Goal: Task Accomplishment & Management: Use online tool/utility

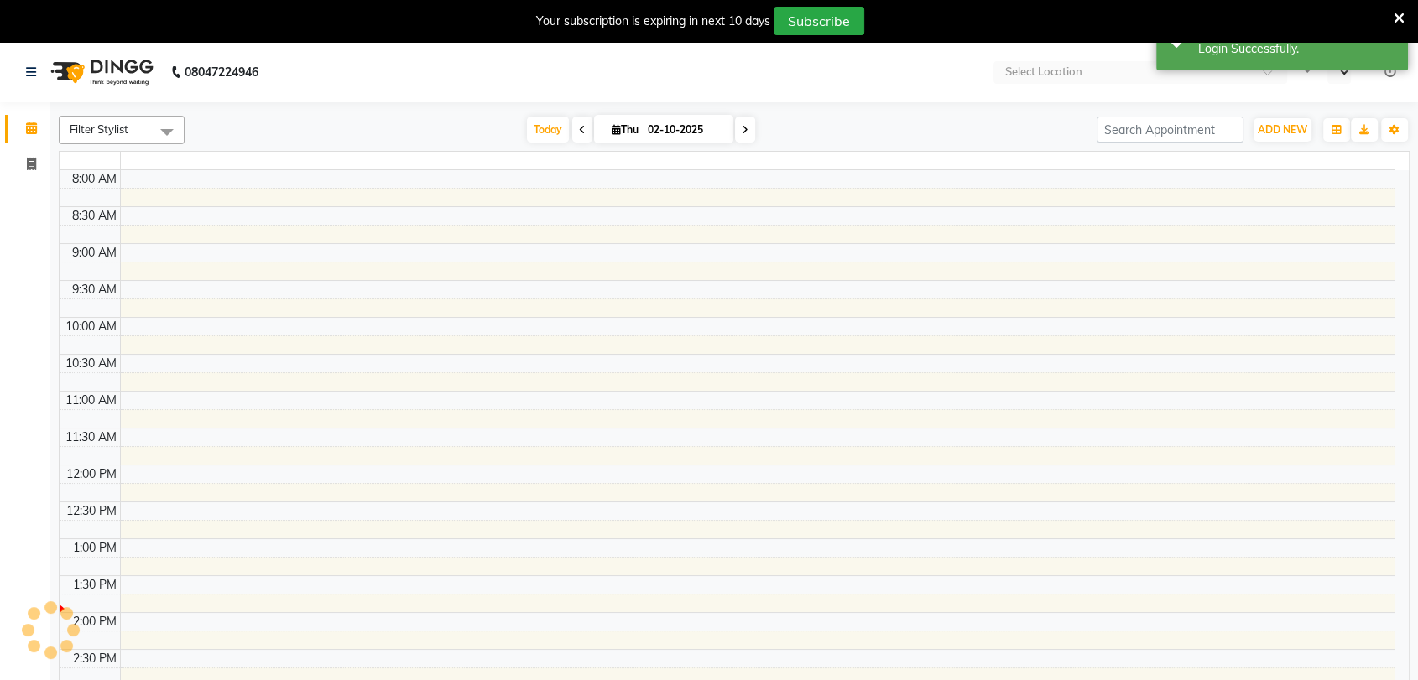
select select "en"
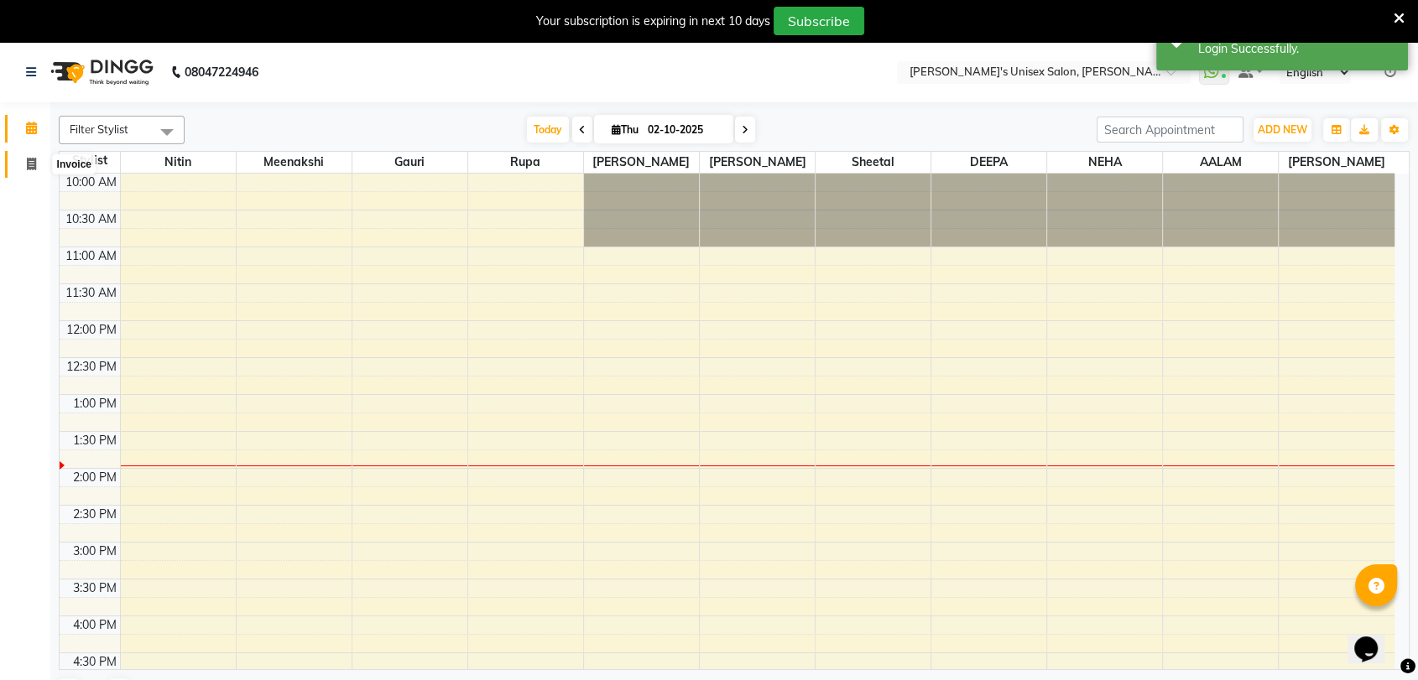
click at [39, 160] on span at bounding box center [31, 164] width 29 height 19
select select "62"
select select "service"
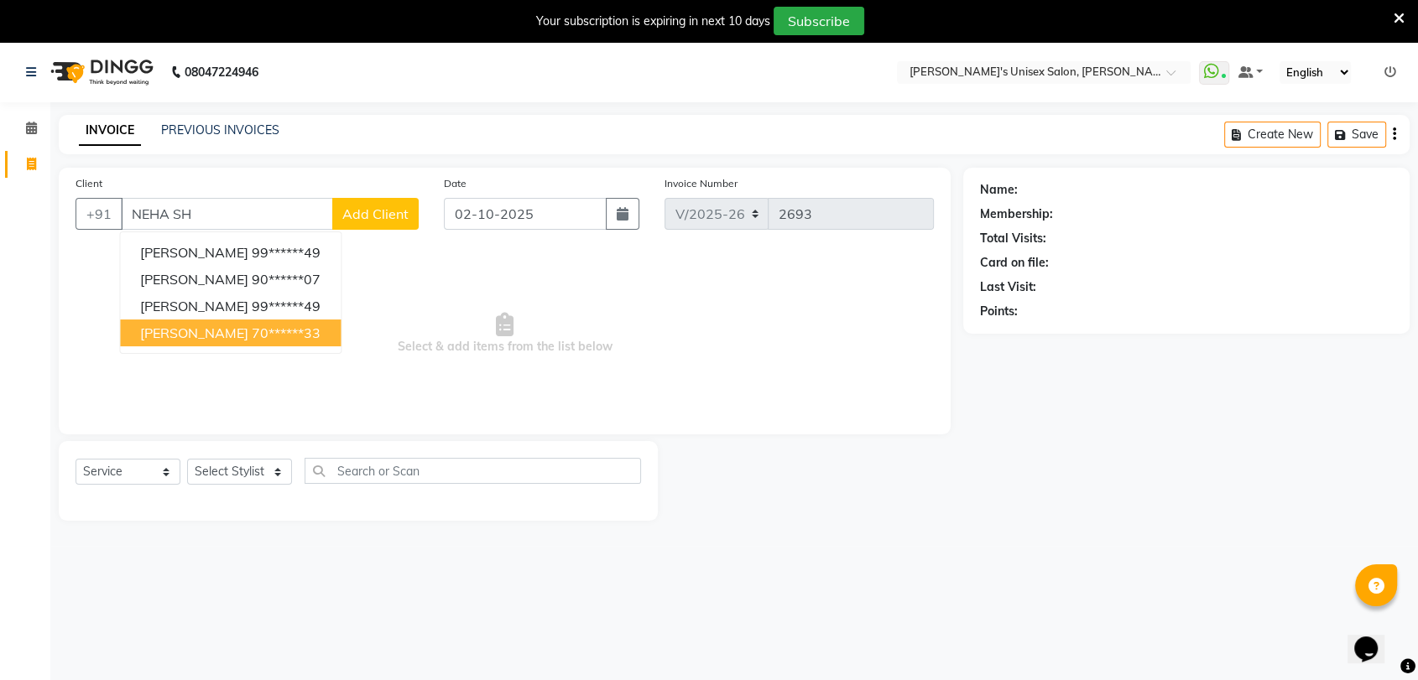
click at [252, 335] on ngb-highlight "70******33" at bounding box center [286, 333] width 69 height 17
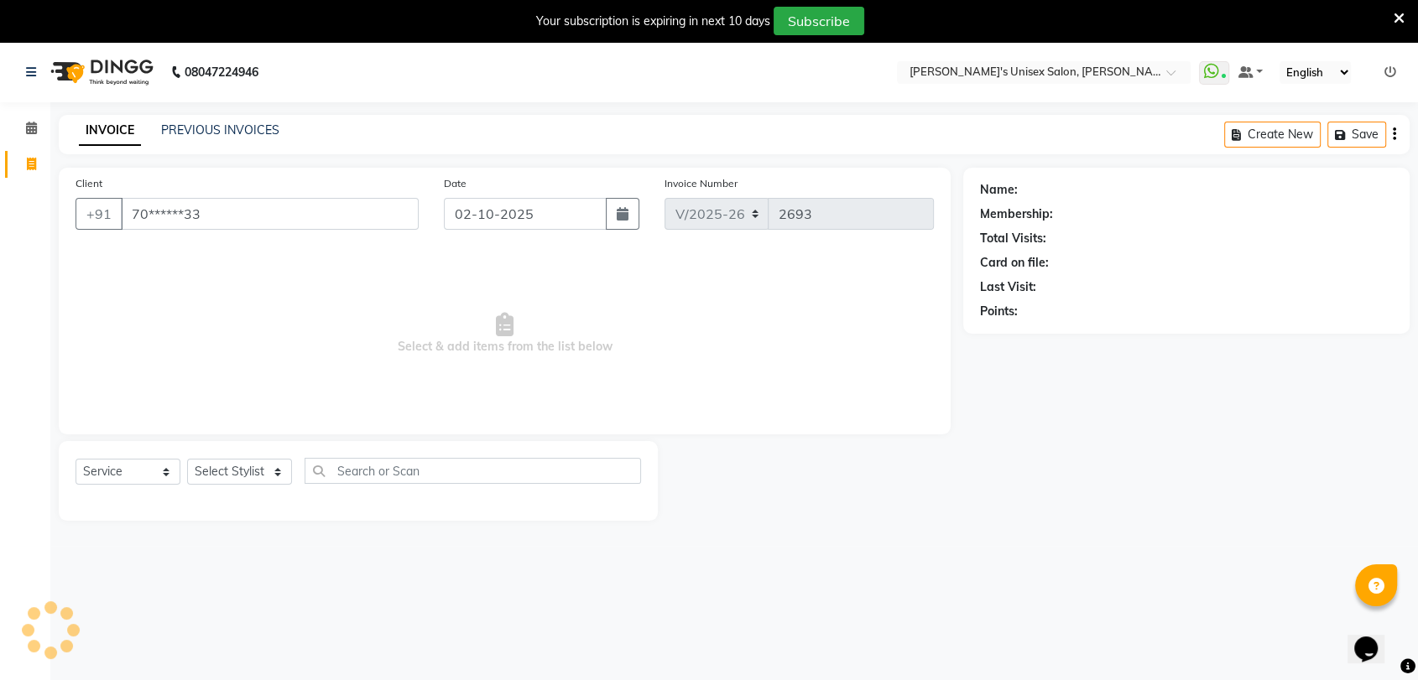
type input "70******33"
click at [242, 471] on select "Select Stylist [PERSON_NAME] DEEPA [PERSON_NAME] NEHA Nitin [PERSON_NAME] Recep…" at bounding box center [239, 472] width 105 height 26
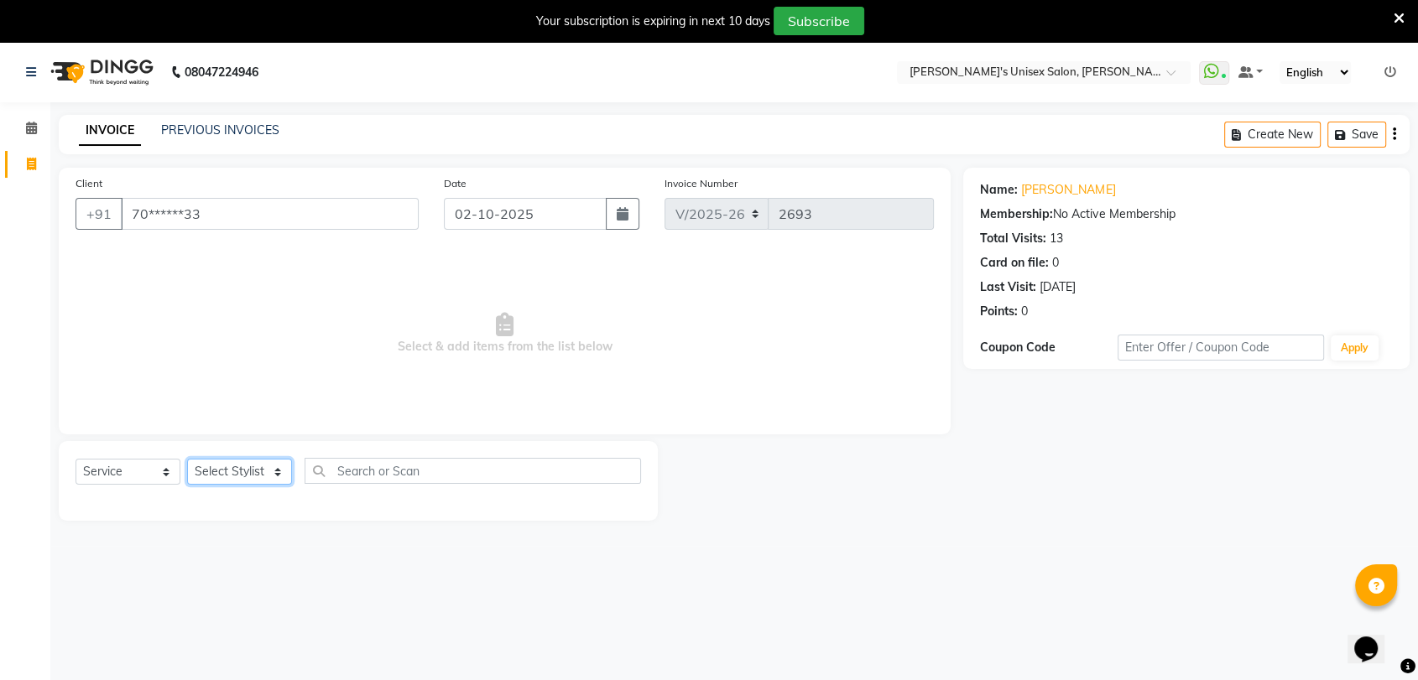
select select "2430"
click at [187, 459] on select "Select Stylist [PERSON_NAME] DEEPA [PERSON_NAME] NEHA Nitin [PERSON_NAME] Recep…" at bounding box center [239, 472] width 105 height 26
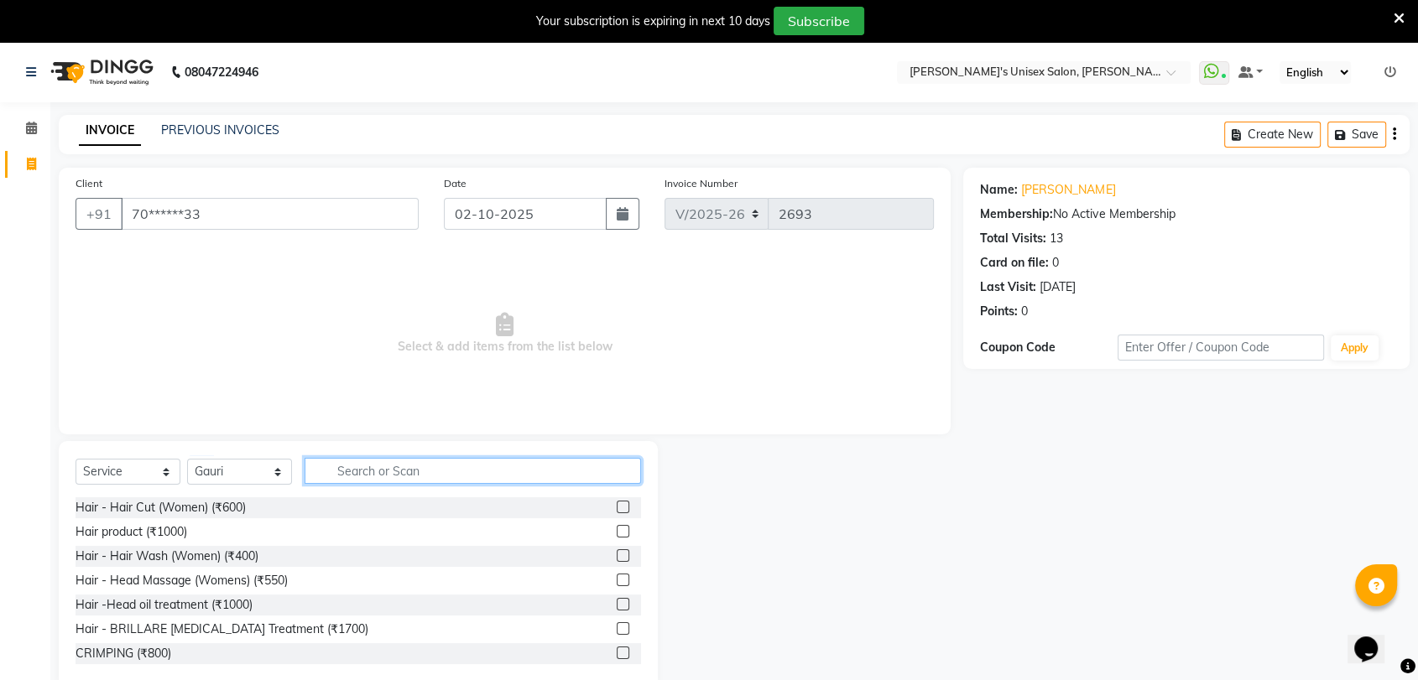
click at [363, 471] on input "text" at bounding box center [473, 471] width 336 height 26
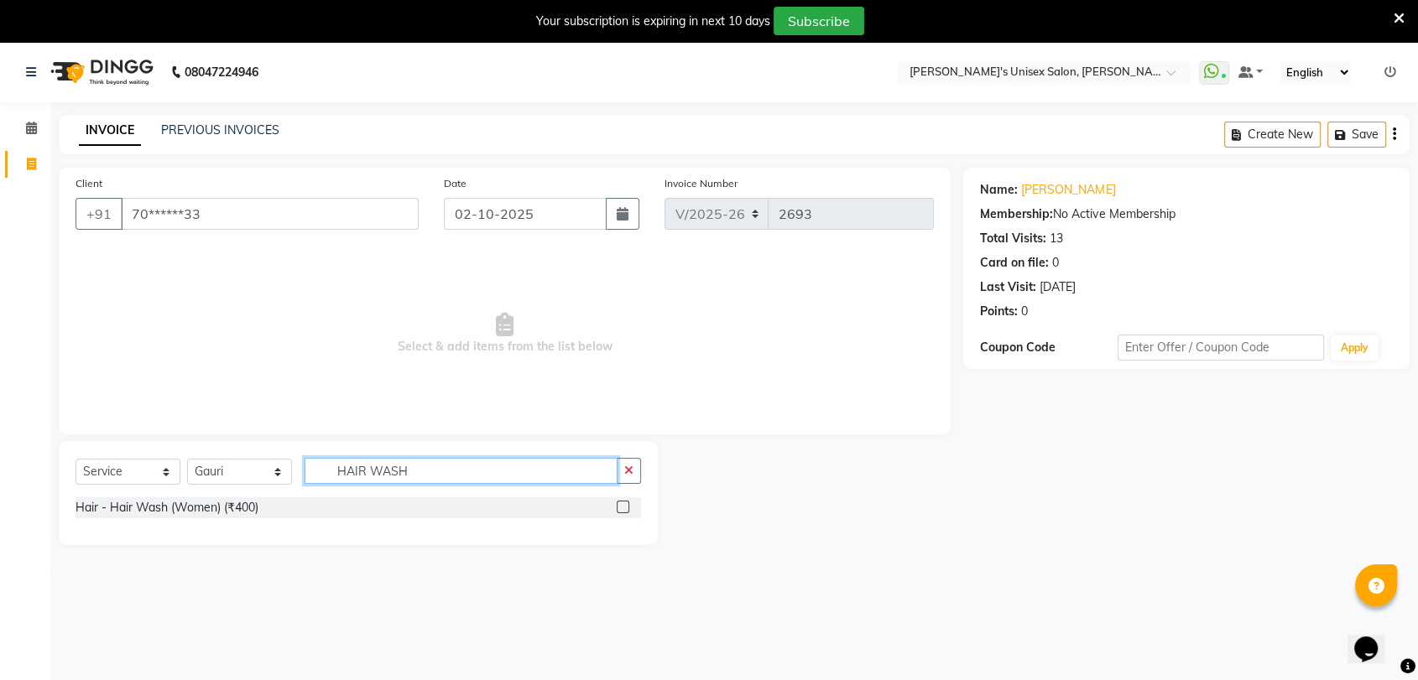
type input "HAIR WASH"
click at [622, 505] on label at bounding box center [623, 507] width 13 height 13
click at [622, 505] on input "checkbox" at bounding box center [622, 508] width 11 height 11
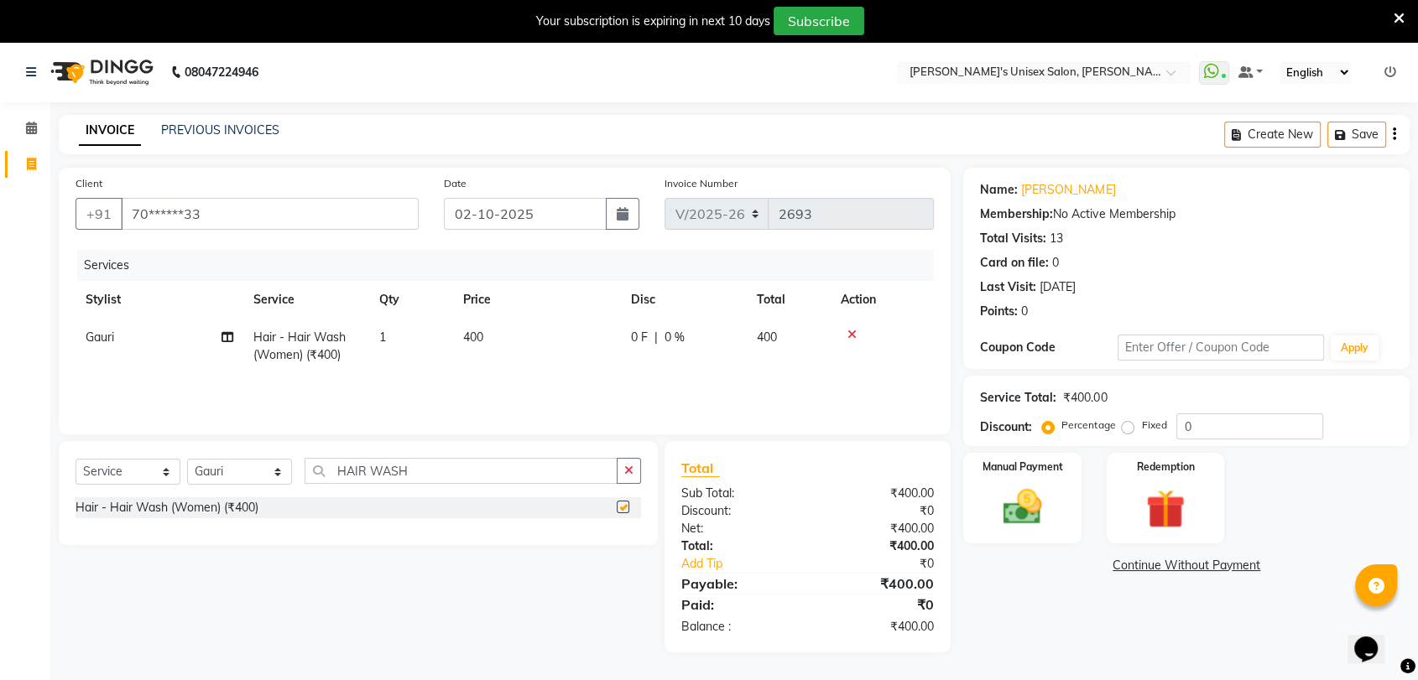
checkbox input "false"
click at [492, 328] on td "400" at bounding box center [537, 346] width 168 height 55
select select "2430"
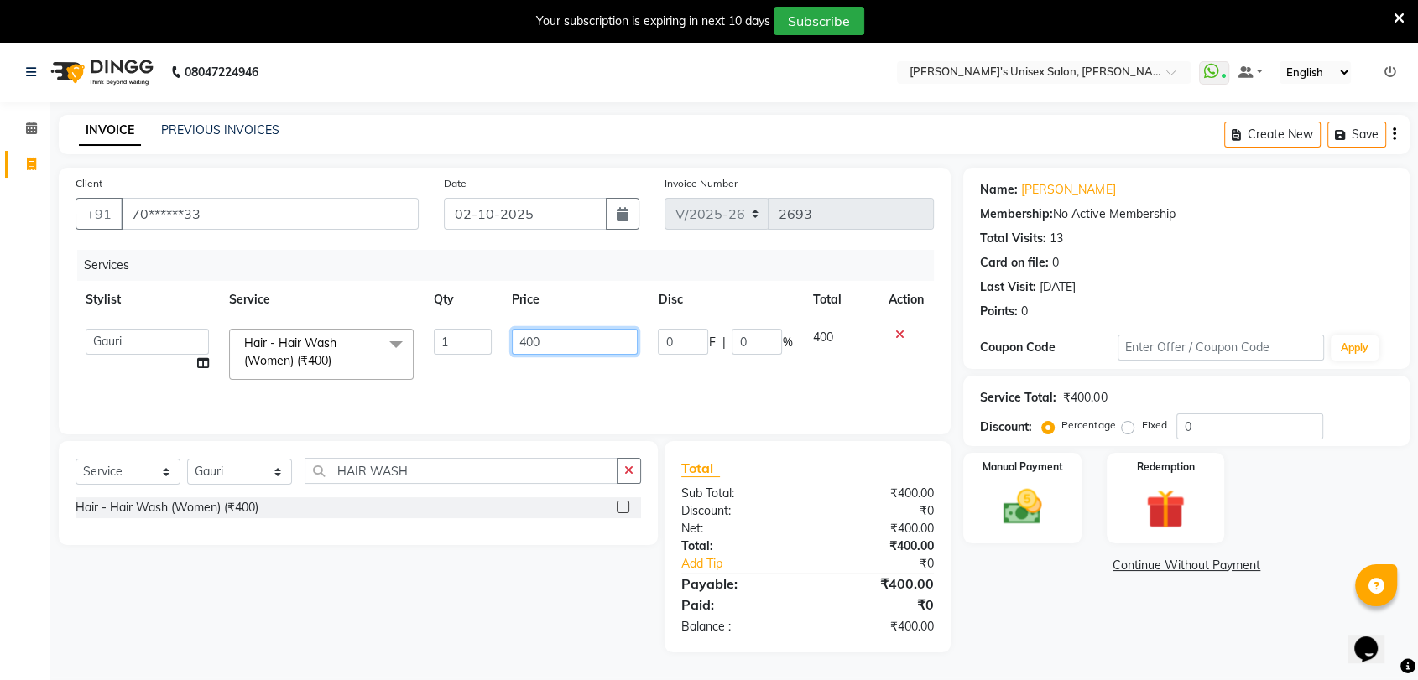
click at [578, 340] on input "400" at bounding box center [575, 342] width 127 height 26
type input "4"
type input "200"
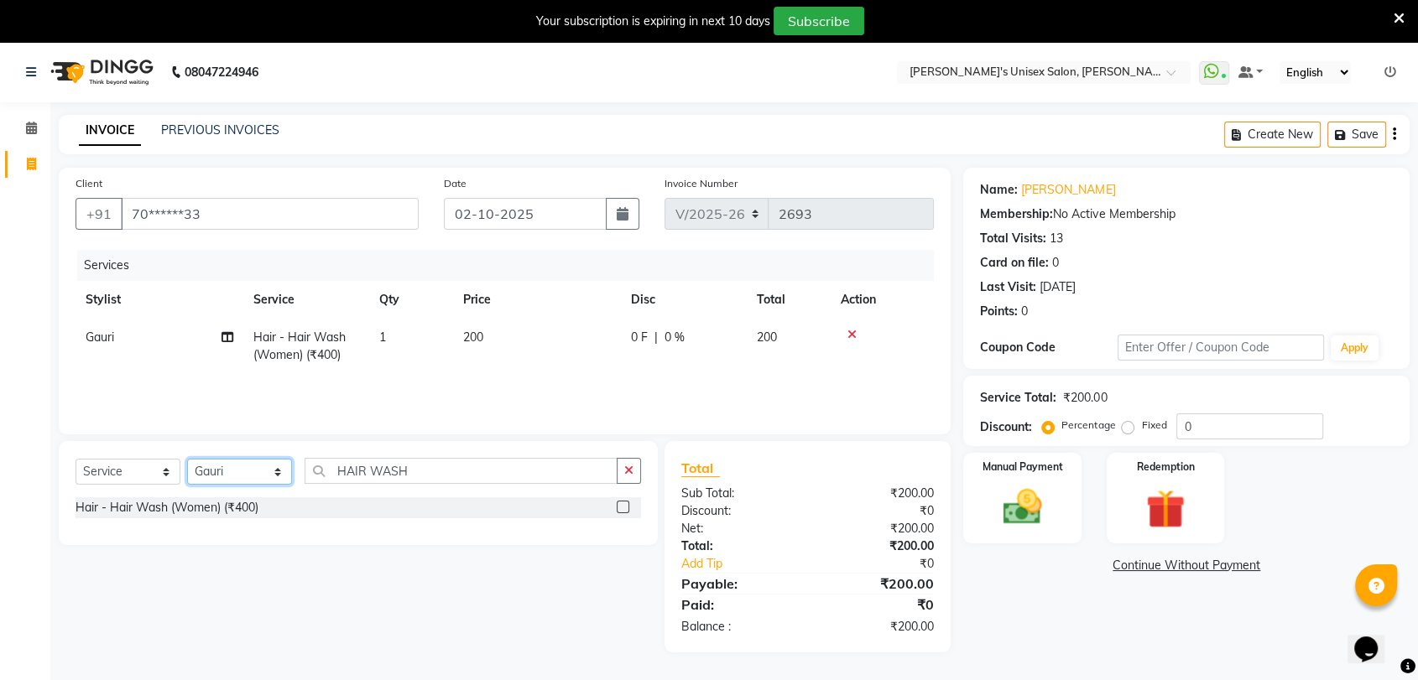
click at [273, 475] on select "Select Stylist [PERSON_NAME] DEEPA [PERSON_NAME] NEHA Nitin [PERSON_NAME] Recep…" at bounding box center [239, 472] width 105 height 26
select select "92118"
click at [187, 459] on select "Select Stylist [PERSON_NAME] DEEPA [PERSON_NAME] NEHA Nitin [PERSON_NAME] Recep…" at bounding box center [239, 472] width 105 height 26
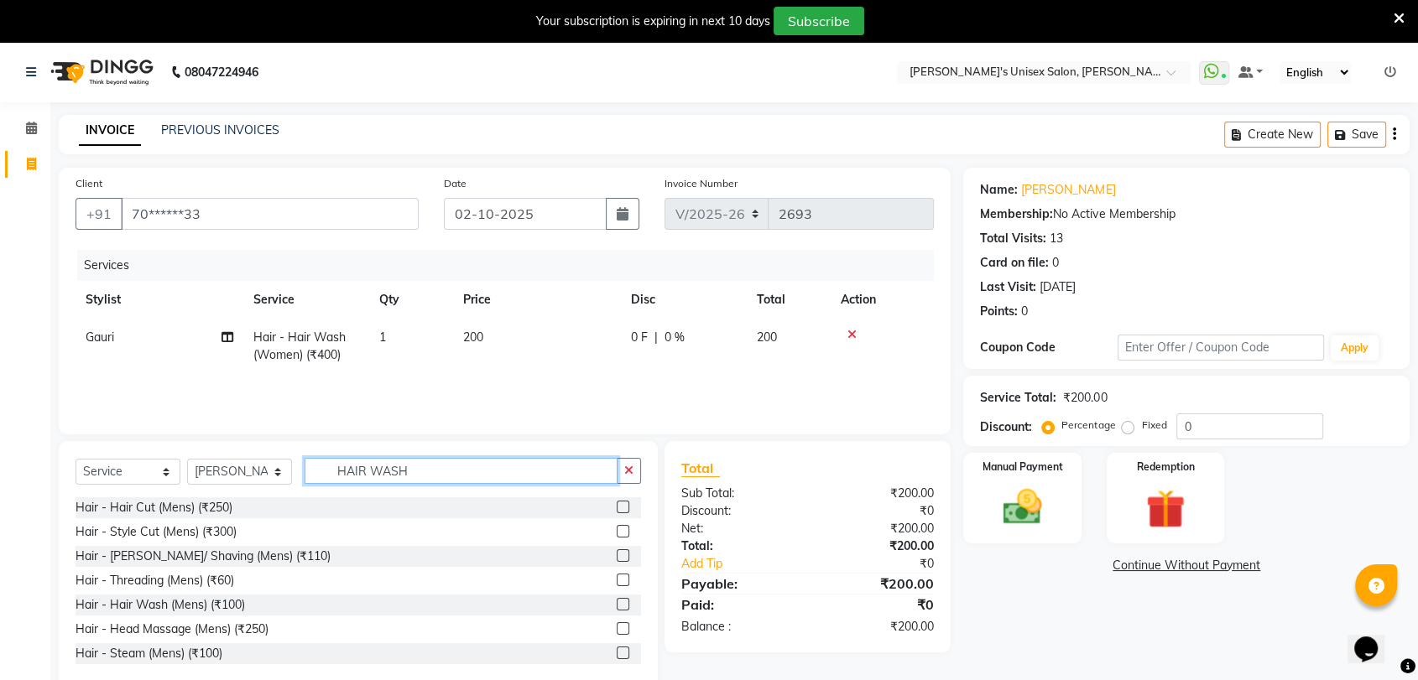
click at [450, 477] on input "HAIR WASH" at bounding box center [461, 471] width 313 height 26
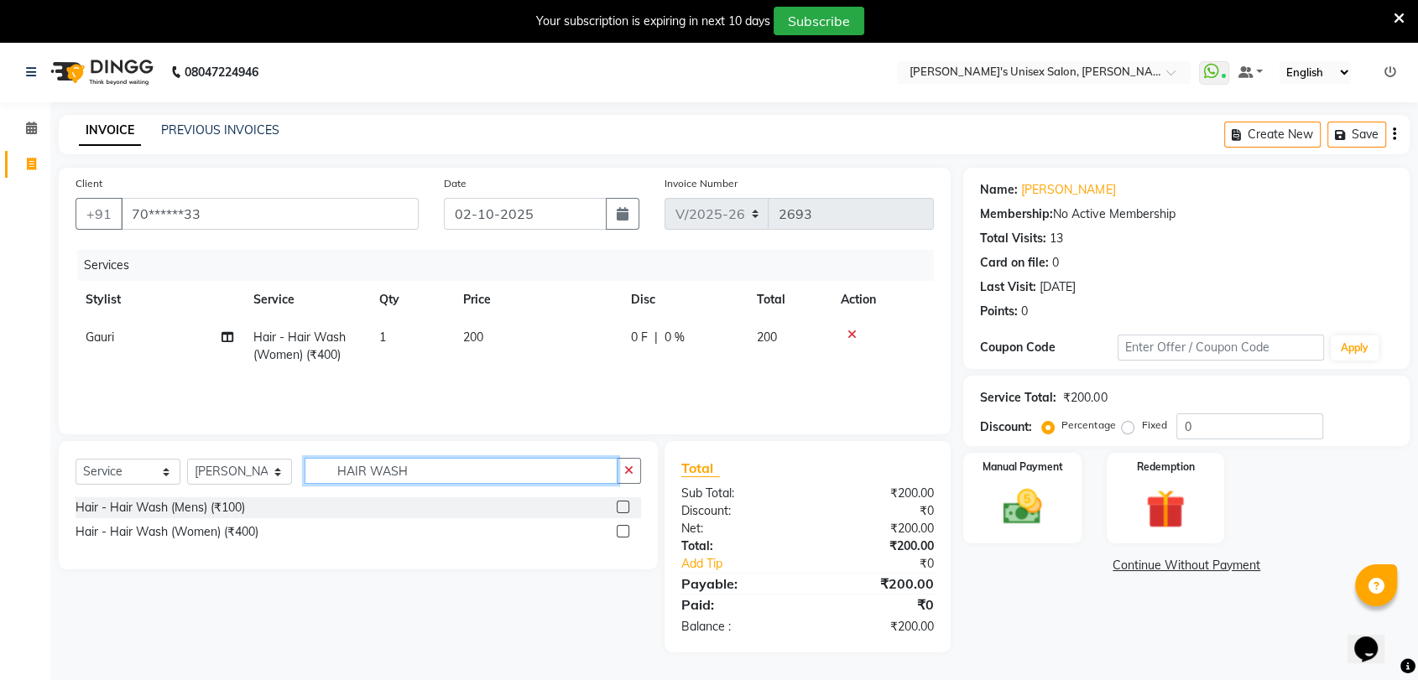
type input "HAIR WASH"
click at [624, 531] on label at bounding box center [623, 531] width 13 height 13
click at [624, 531] on input "checkbox" at bounding box center [622, 532] width 11 height 11
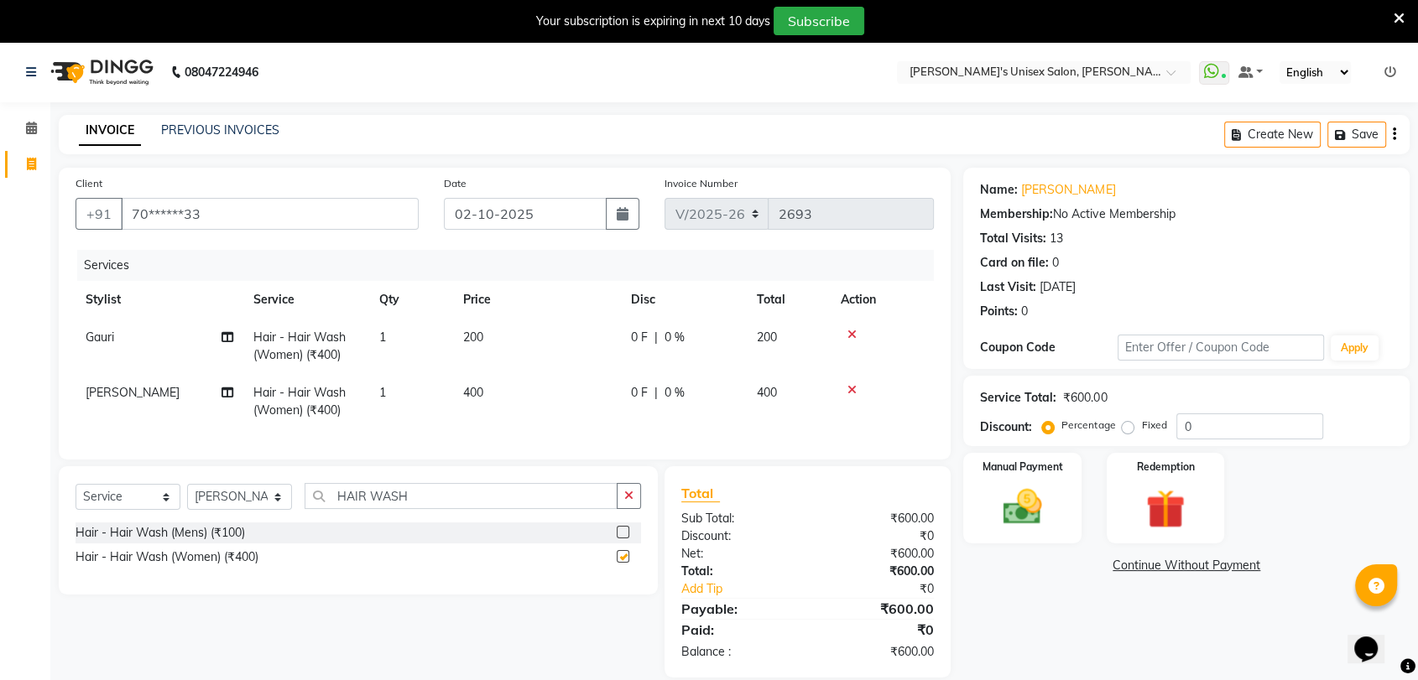
checkbox input "false"
click at [487, 394] on td "400" at bounding box center [537, 401] width 168 height 55
select select "92118"
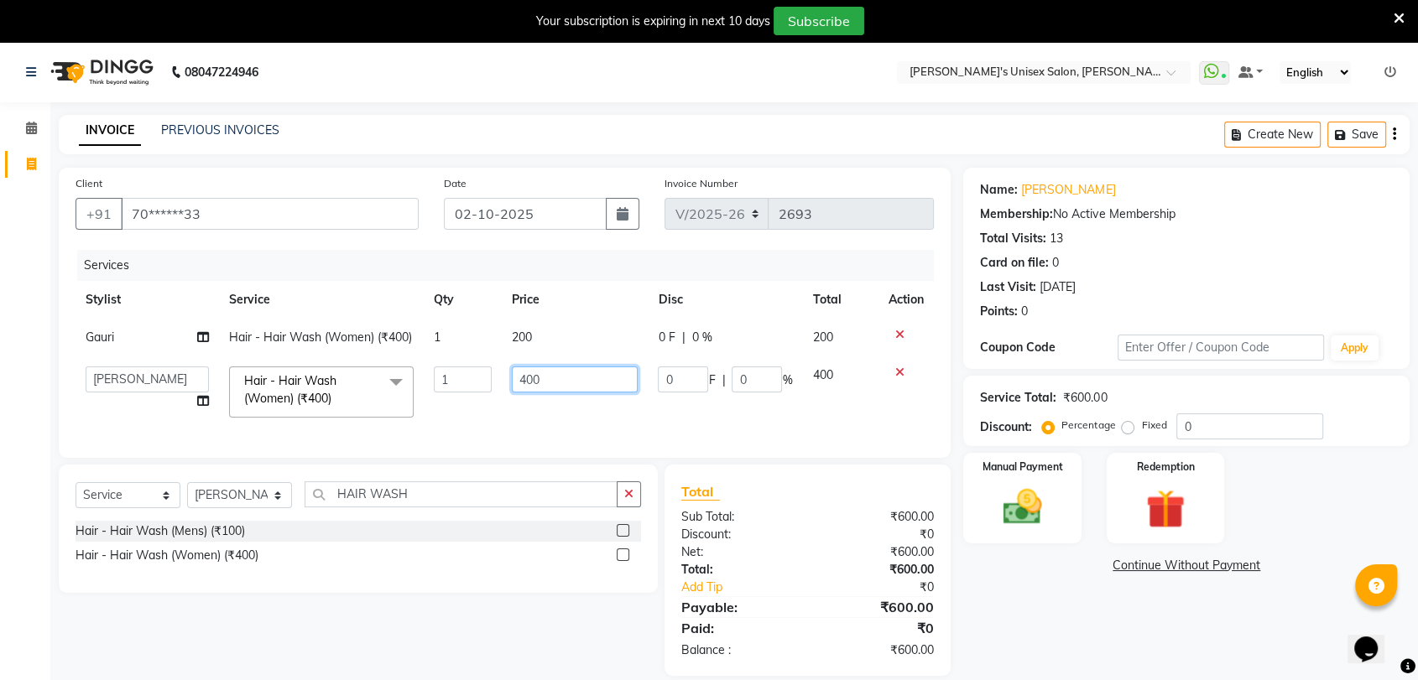
click at [560, 393] on input "400" at bounding box center [575, 380] width 127 height 26
type input "4"
type input "200"
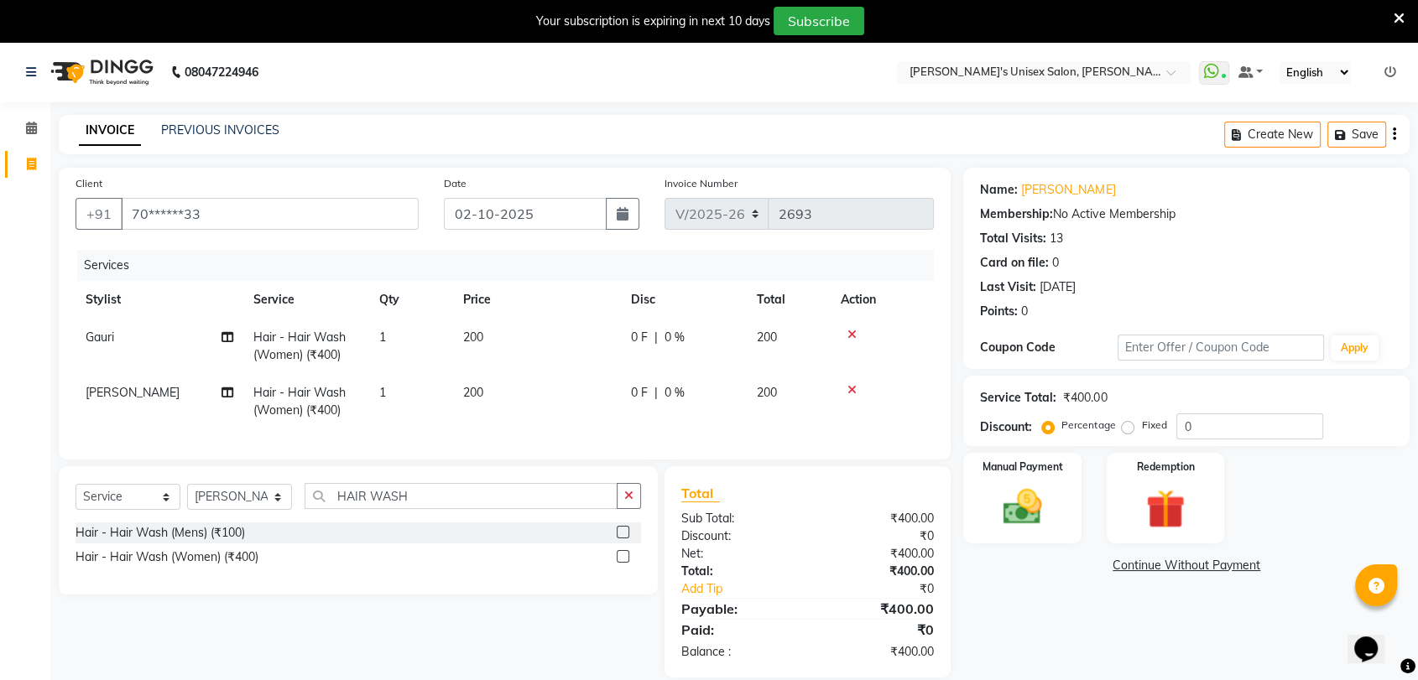
click at [1071, 609] on div "Name: [PERSON_NAME] Membership: No Active Membership Total Visits: 13 Card on f…" at bounding box center [1192, 423] width 459 height 510
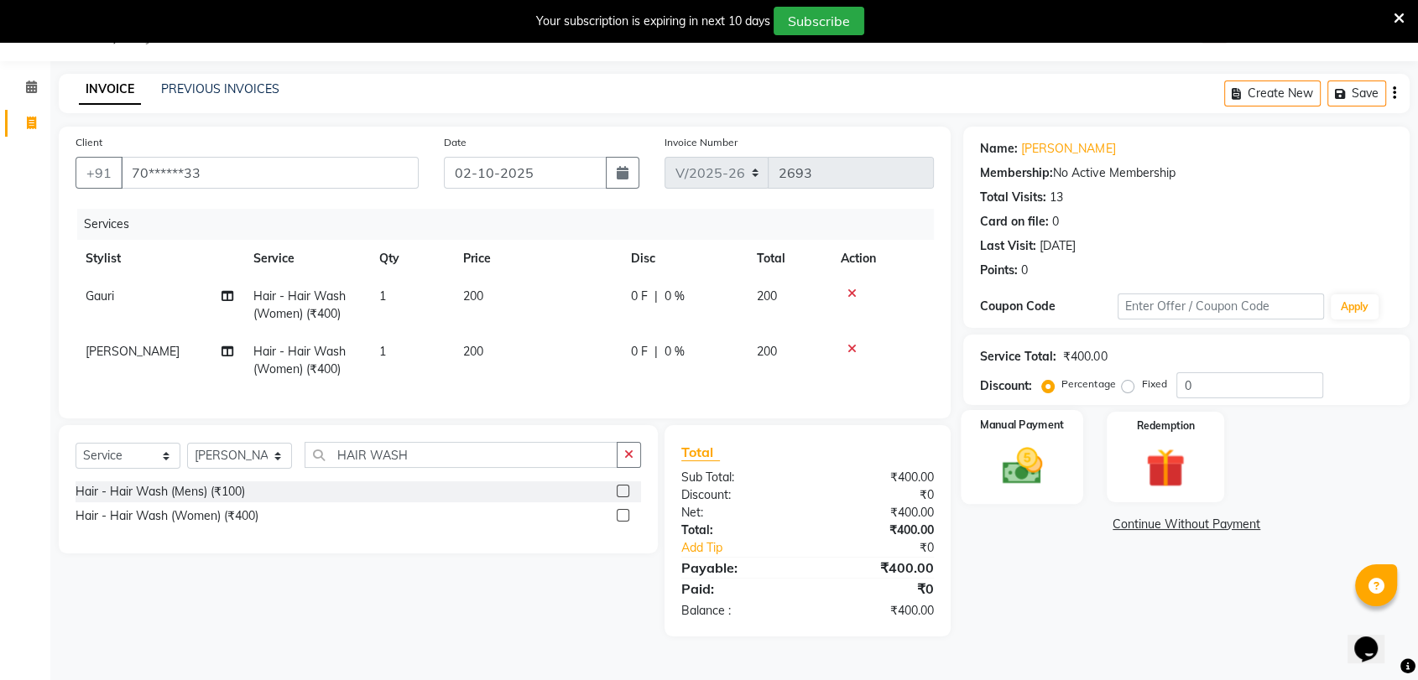
click at [1023, 468] on img at bounding box center [1021, 466] width 65 height 47
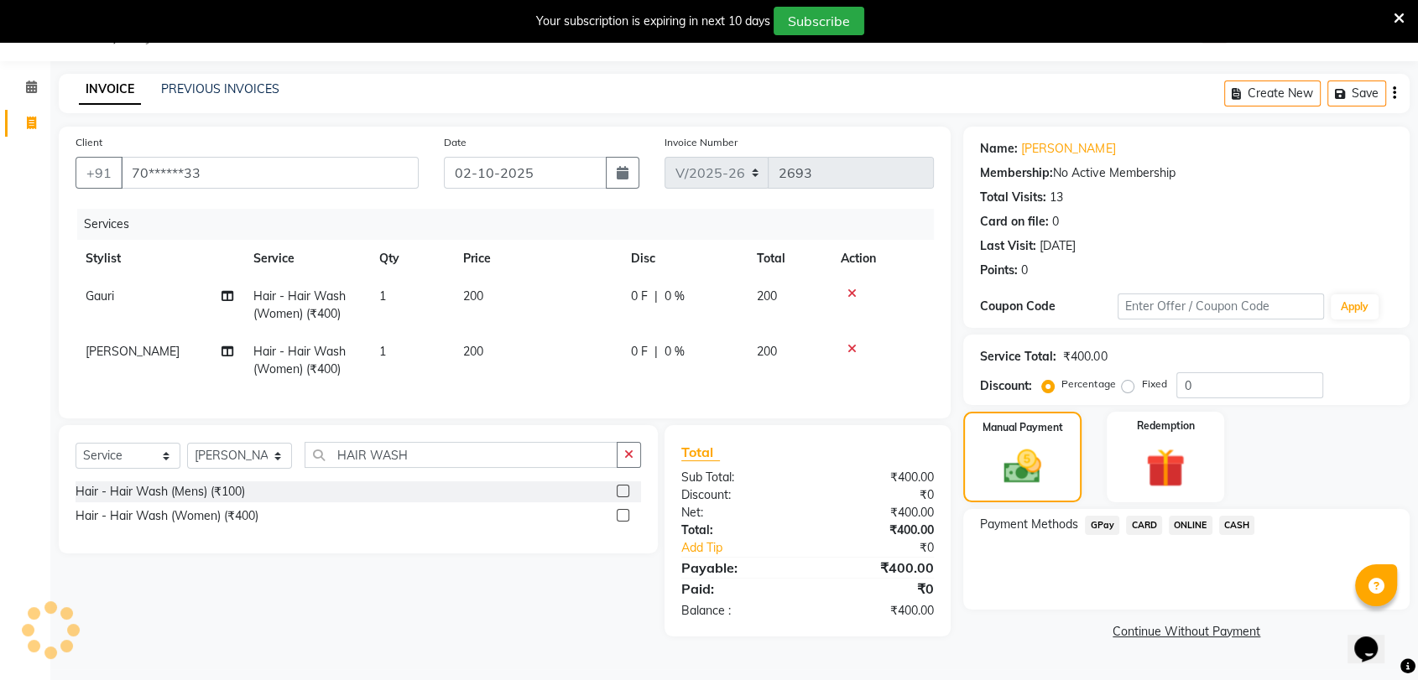
click at [1102, 525] on span "GPay" at bounding box center [1102, 525] width 34 height 19
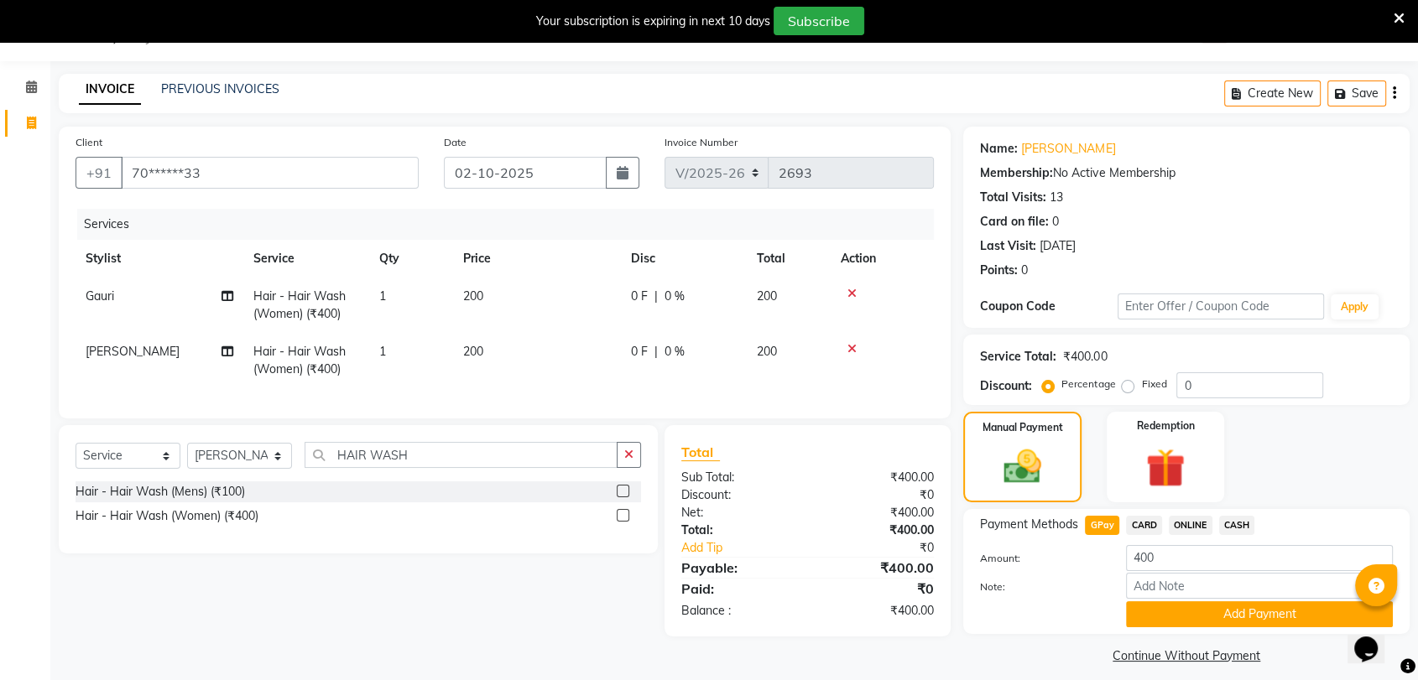
scroll to position [54, 0]
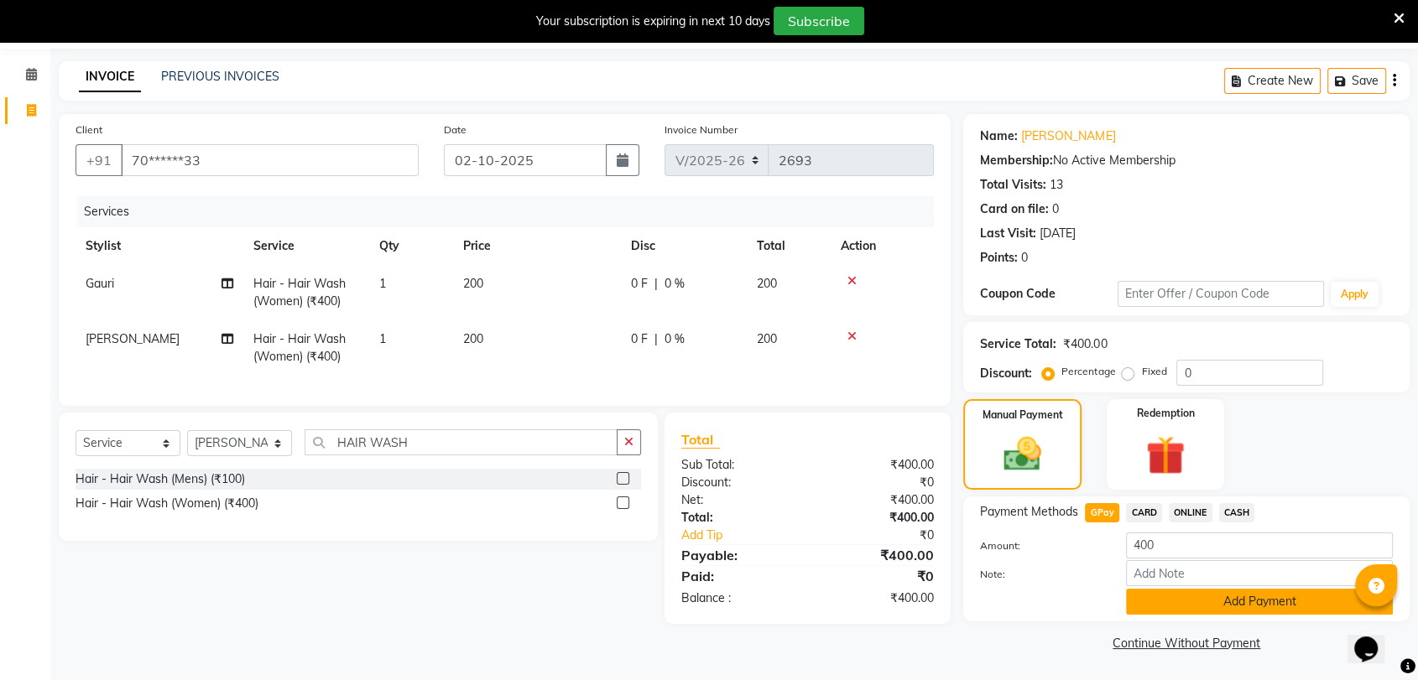
click at [1272, 599] on button "Add Payment" at bounding box center [1259, 602] width 267 height 26
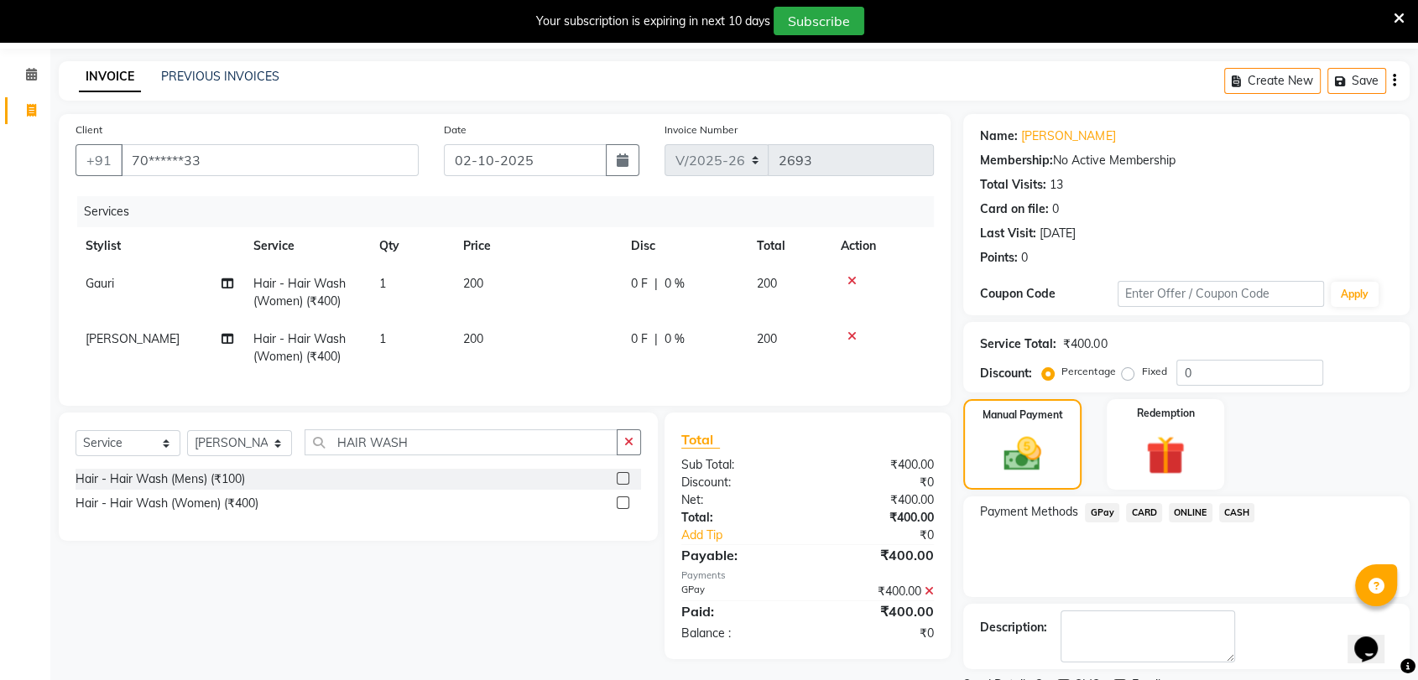
scroll to position [121, 0]
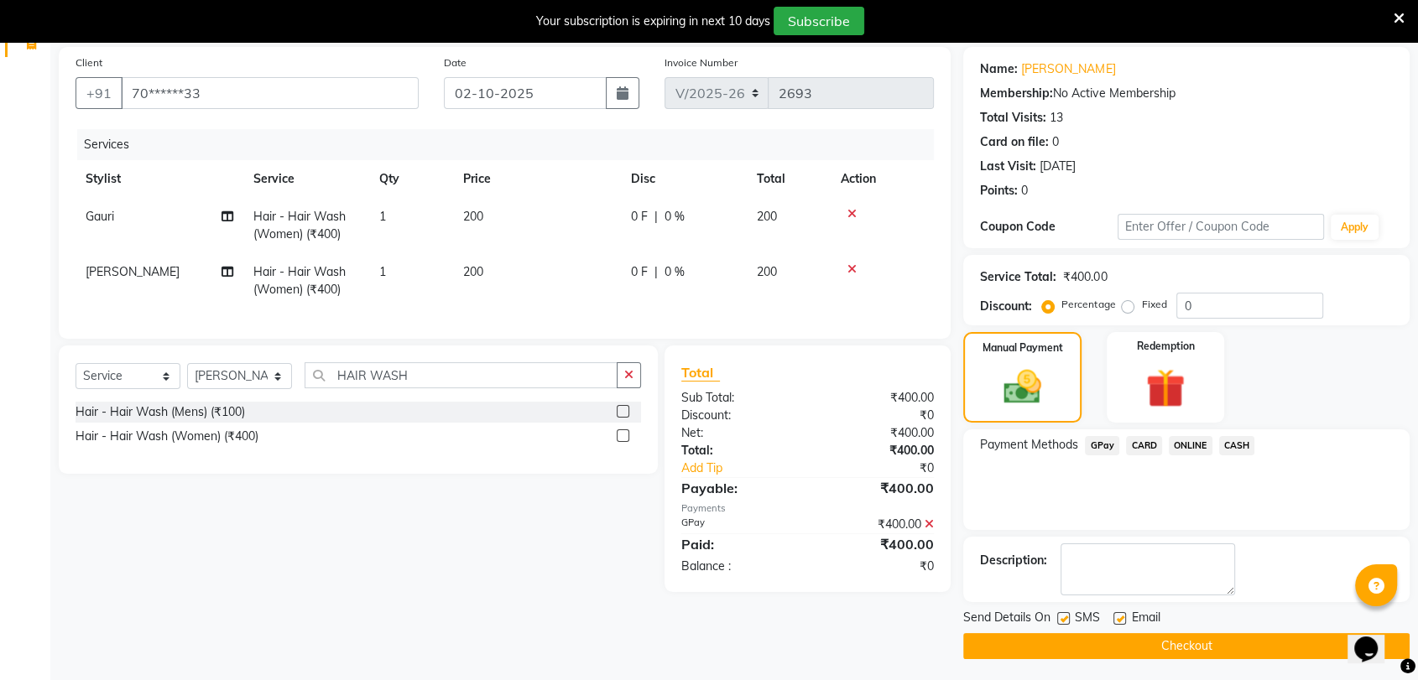
click at [1272, 651] on button "Checkout" at bounding box center [1186, 646] width 446 height 26
